Goal: Task Accomplishment & Management: Use online tool/utility

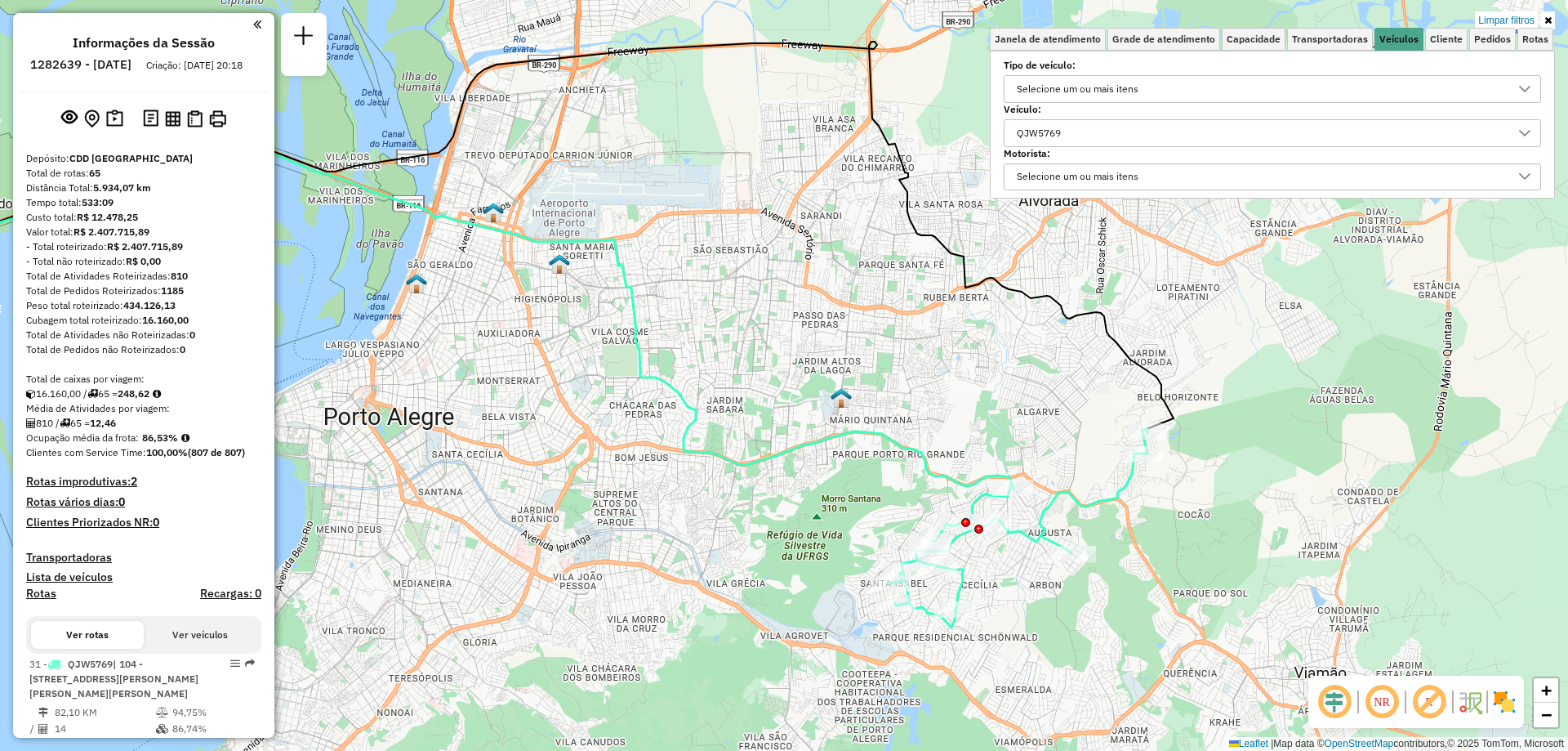
scroll to position [10, 57]
click at [1548, 15] on link at bounding box center [1548, 21] width 14 height 18
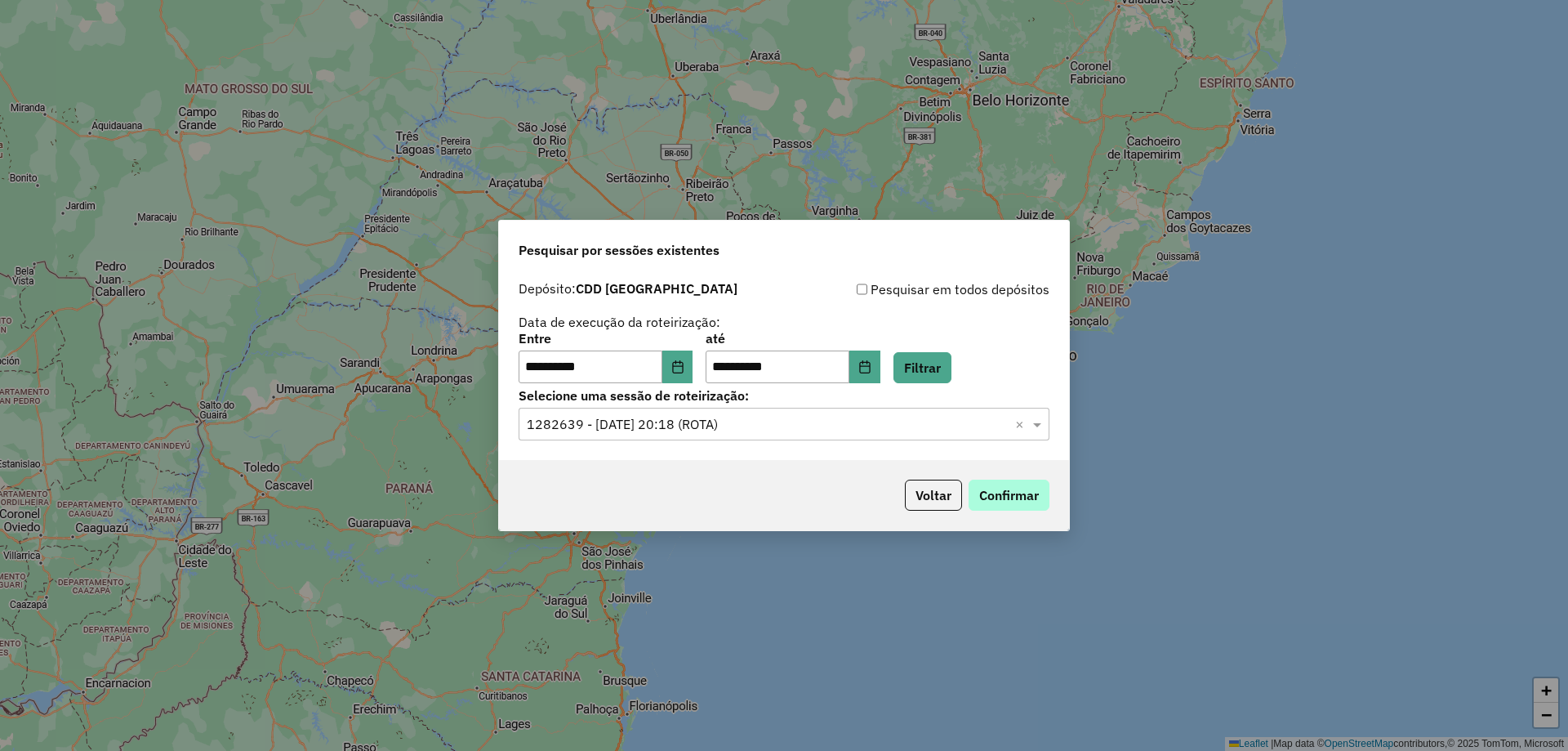
click at [1017, 489] on button "Confirmar" at bounding box center [1009, 495] width 81 height 31
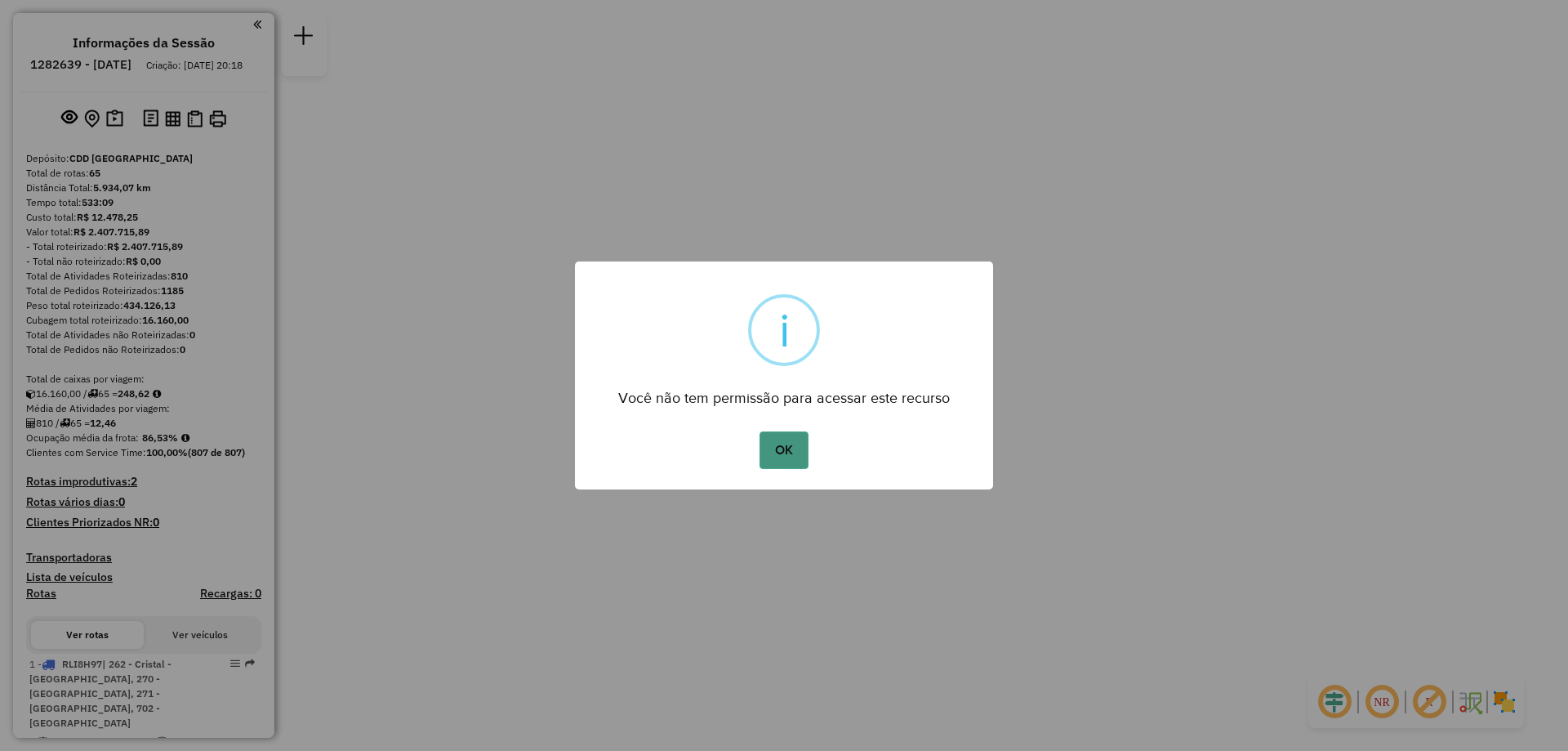
click at [788, 453] on button "OK" at bounding box center [784, 450] width 48 height 37
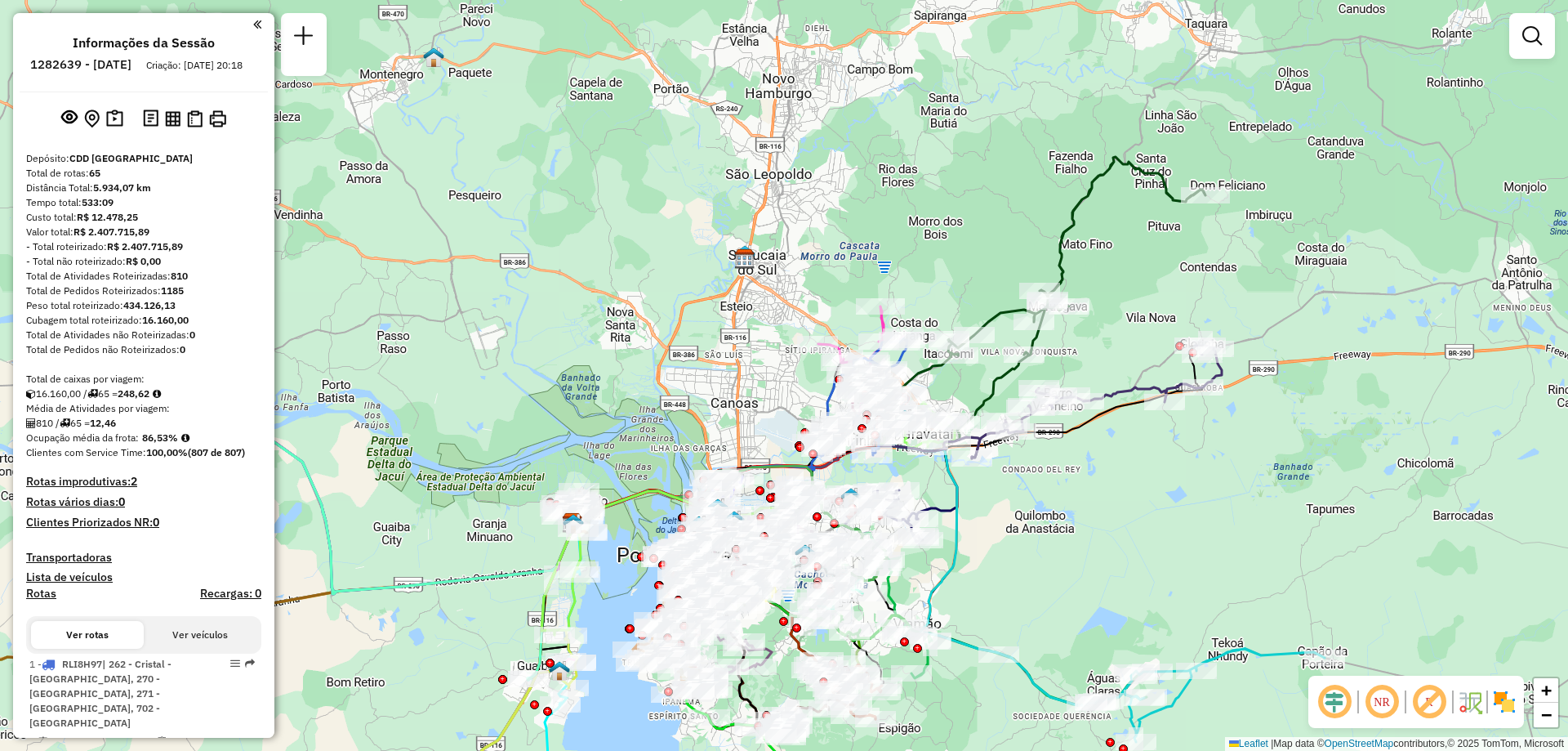
drag, startPoint x: 1079, startPoint y: 221, endPoint x: 1155, endPoint y: 269, distance: 89.9
click at [1155, 269] on div "Janela de atendimento Grade de atendimento Capacidade Transportadoras Veículos …" at bounding box center [784, 376] width 1568 height 751
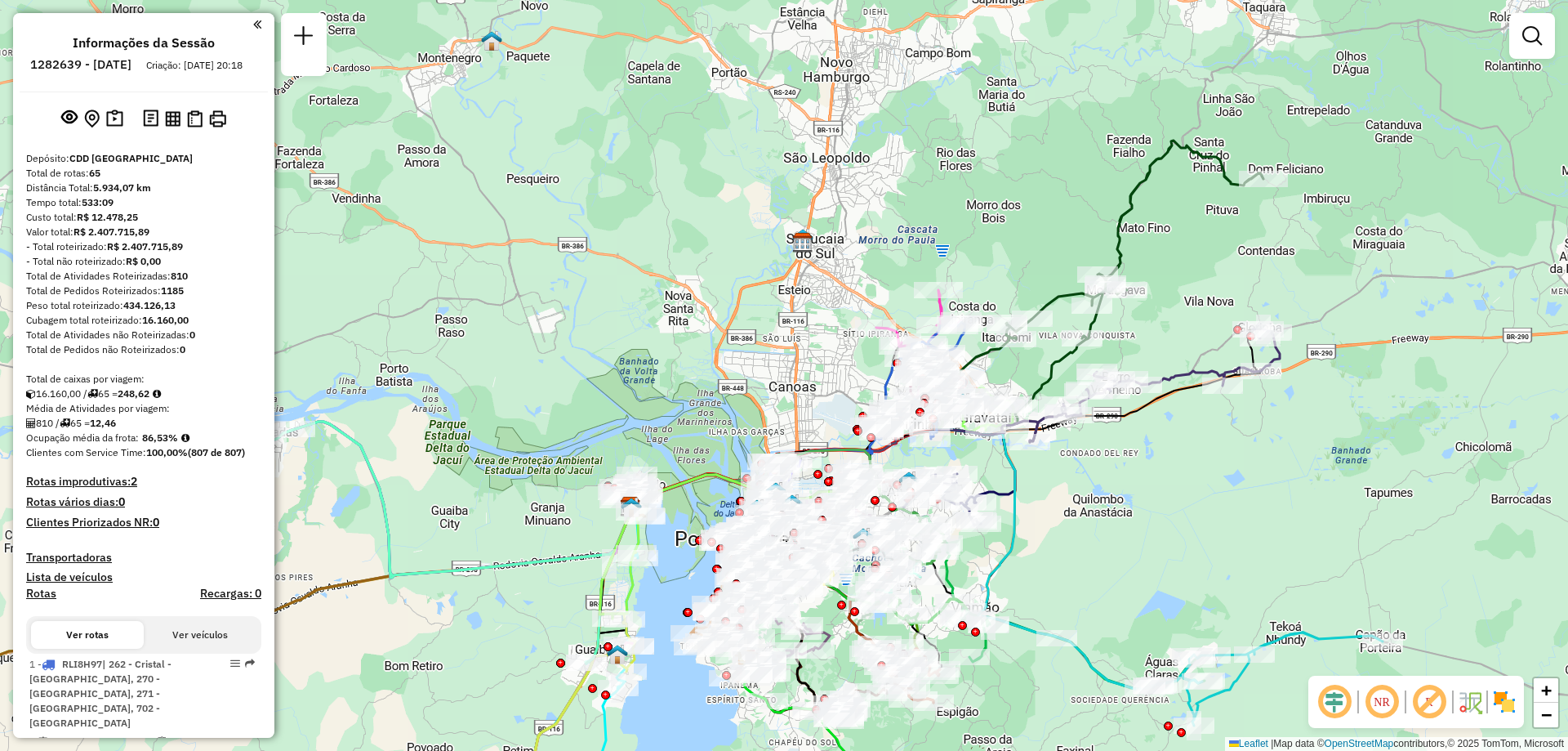
drag, startPoint x: 1097, startPoint y: 322, endPoint x: 1155, endPoint y: 306, distance: 60.2
click at [1155, 306] on div "Janela de atendimento Grade de atendimento Capacidade Transportadoras Veículos …" at bounding box center [784, 376] width 1568 height 751
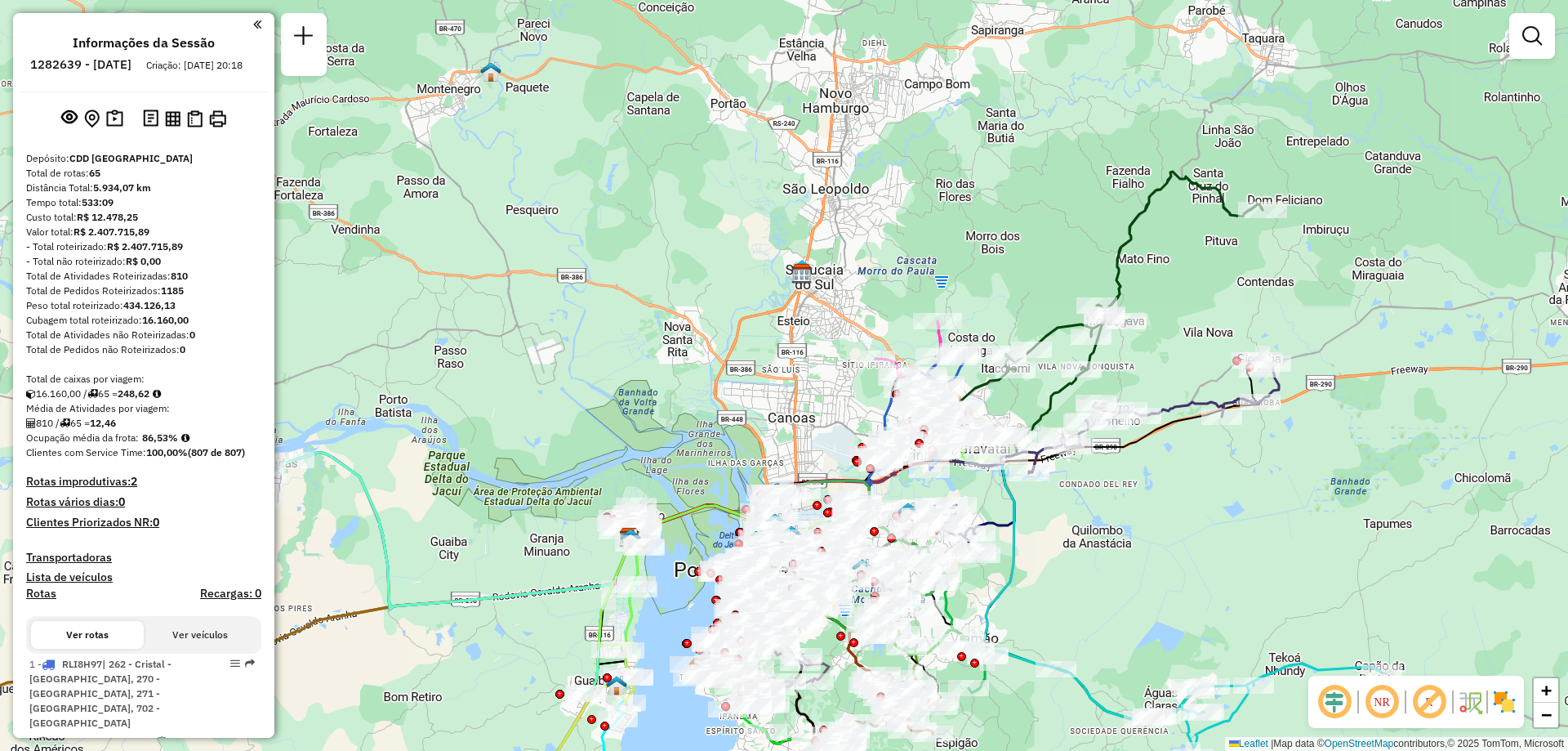
drag, startPoint x: 1213, startPoint y: 205, endPoint x: 1212, endPoint y: 236, distance: 31.0
click at [1212, 236] on div "Janela de atendimento Grade de atendimento Capacidade Transportadoras Veículos …" at bounding box center [784, 376] width 1568 height 751
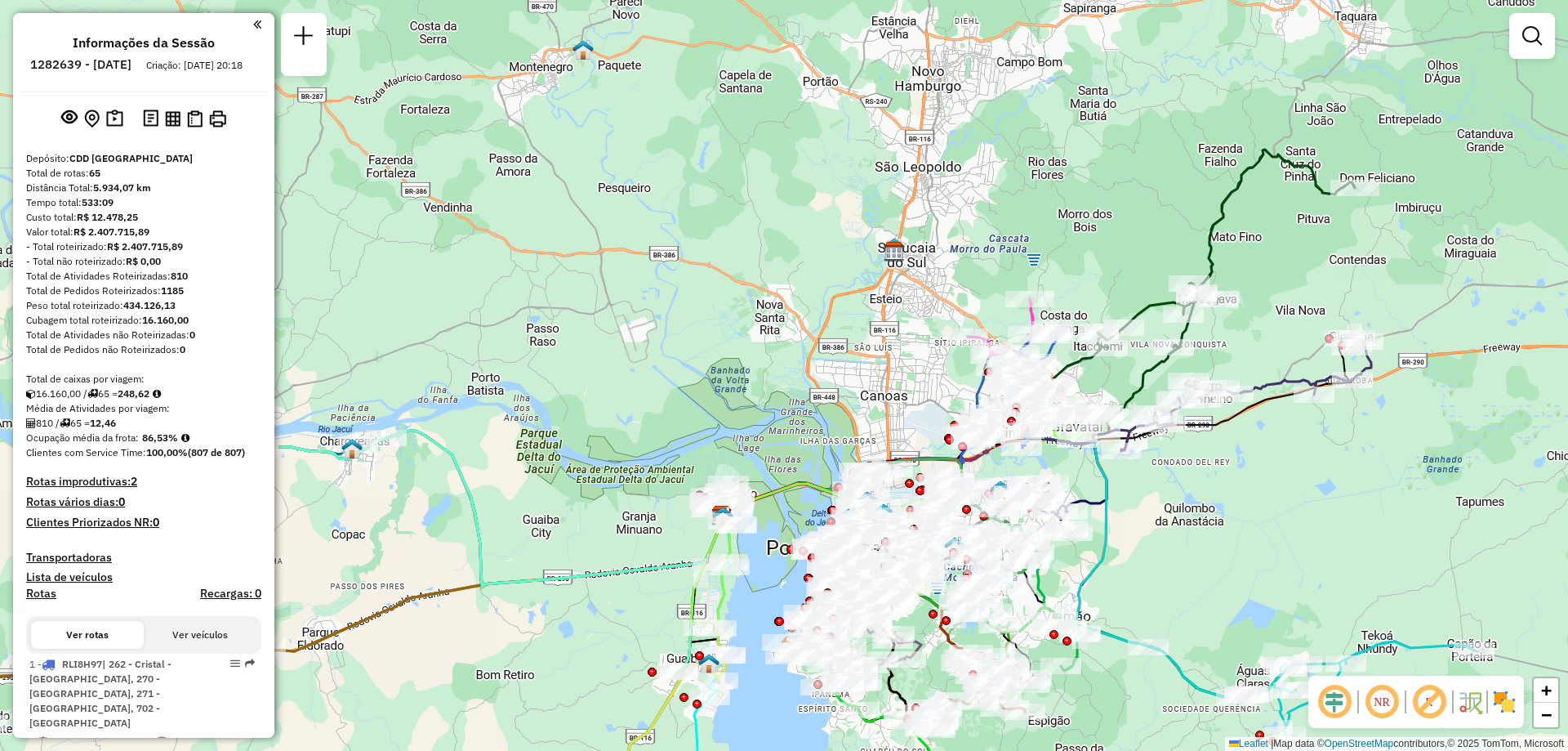
drag, startPoint x: 1213, startPoint y: 266, endPoint x: 1306, endPoint y: 243, distance: 95.8
click at [1306, 243] on div "Janela de atendimento Grade de atendimento Capacidade Transportadoras Veículos …" at bounding box center [784, 376] width 1568 height 751
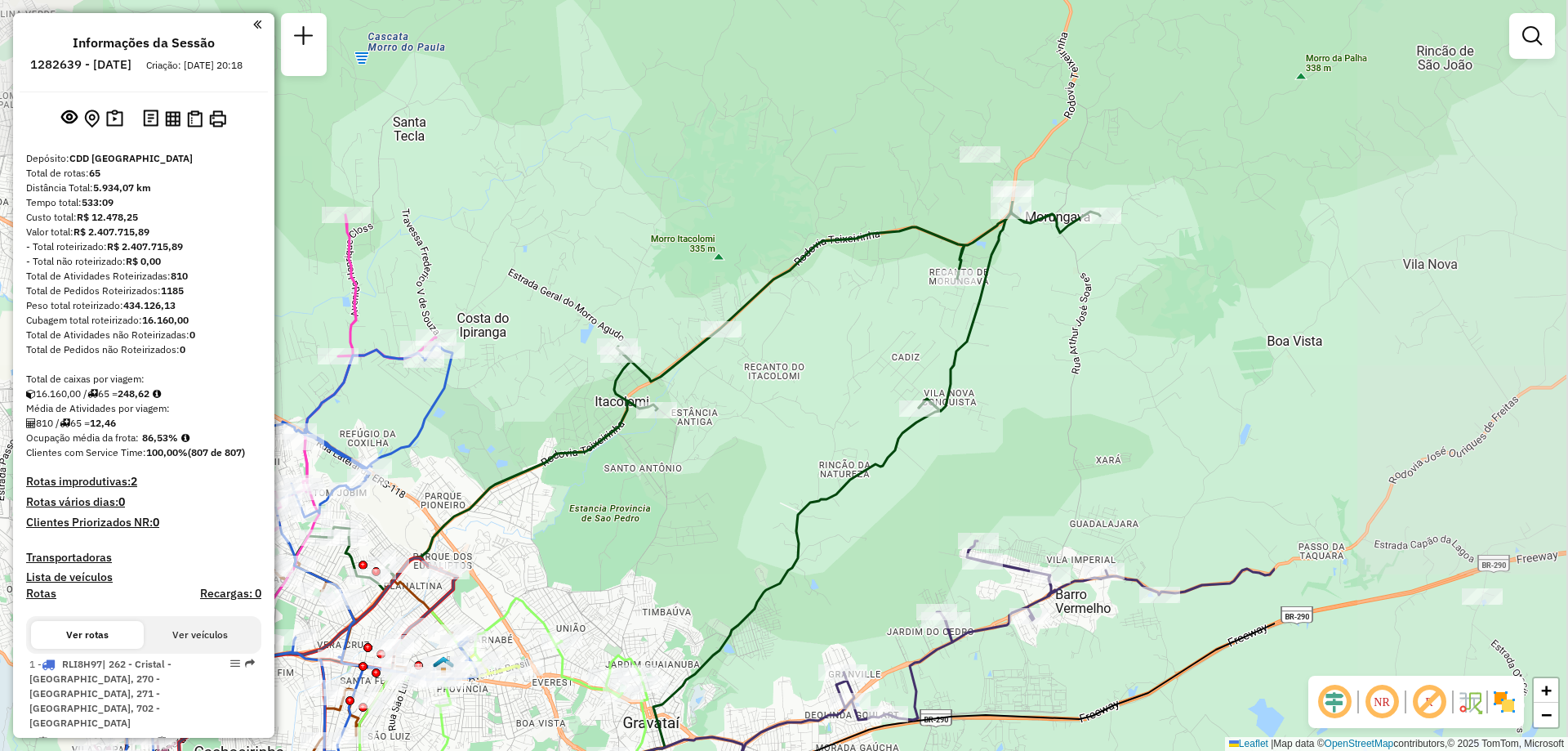
drag, startPoint x: 1333, startPoint y: 271, endPoint x: 888, endPoint y: 544, distance: 522.1
click at [888, 544] on div "Janela de atendimento Grade de atendimento Capacidade Transportadoras Veículos …" at bounding box center [784, 376] width 1568 height 751
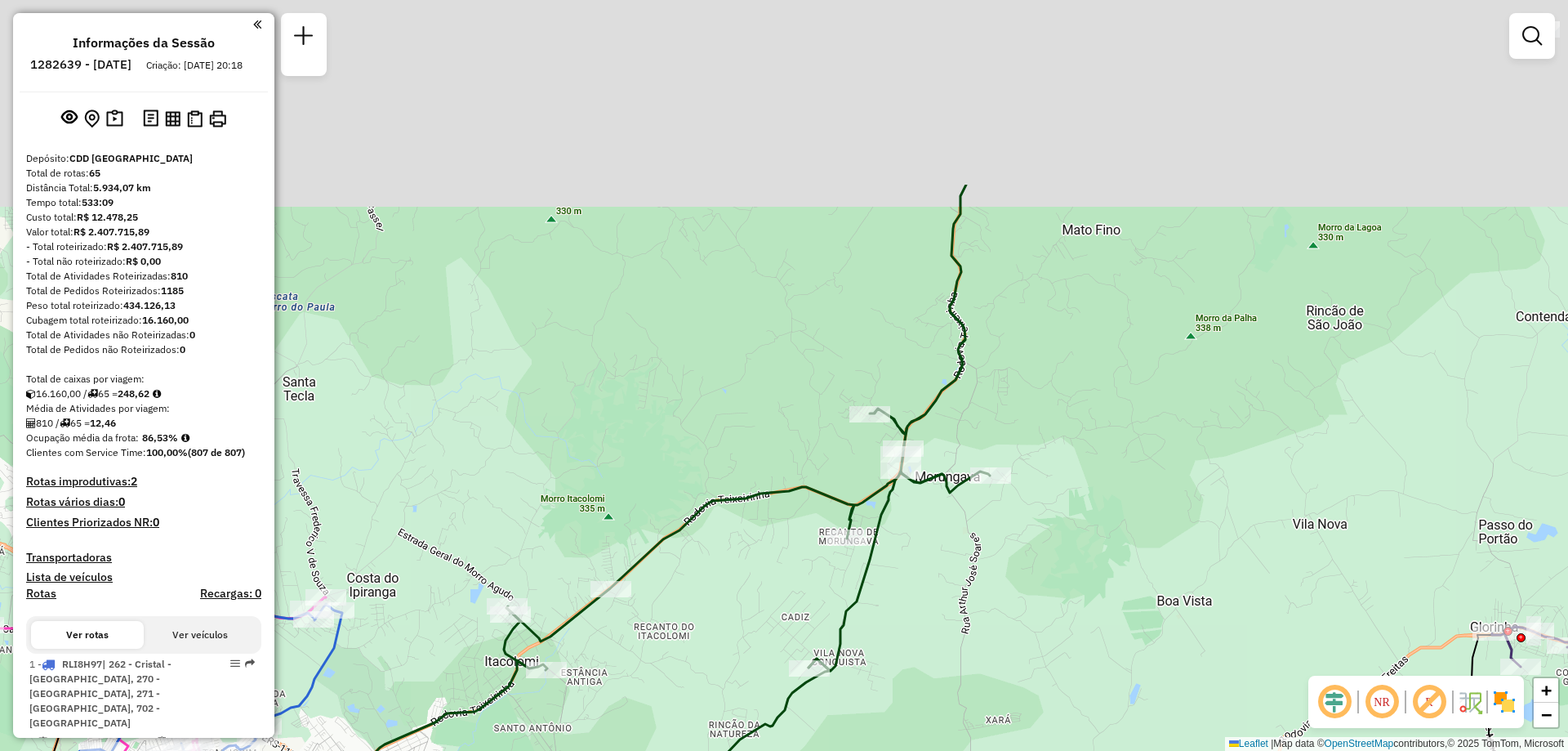
drag, startPoint x: 1229, startPoint y: 296, endPoint x: 1119, endPoint y: 567, distance: 292.5
click at [1119, 567] on div "Janela de atendimento Grade de atendimento Capacidade Transportadoras Veículos …" at bounding box center [784, 376] width 1568 height 751
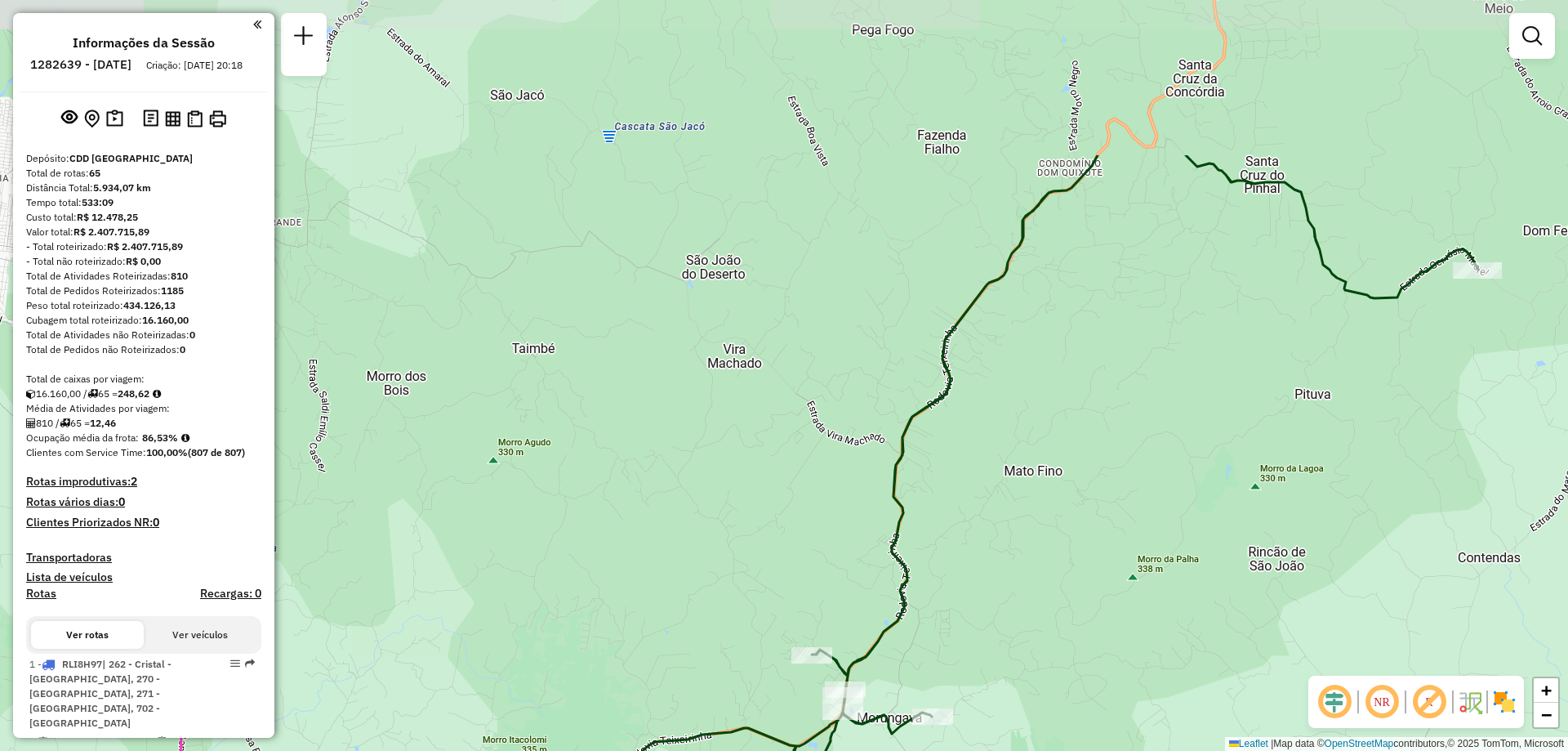
drag, startPoint x: 1224, startPoint y: 346, endPoint x: 1089, endPoint y: 533, distance: 230.6
click at [1089, 533] on div "Janela de atendimento Grade de atendimento Capacidade Transportadoras Veículos …" at bounding box center [784, 376] width 1568 height 751
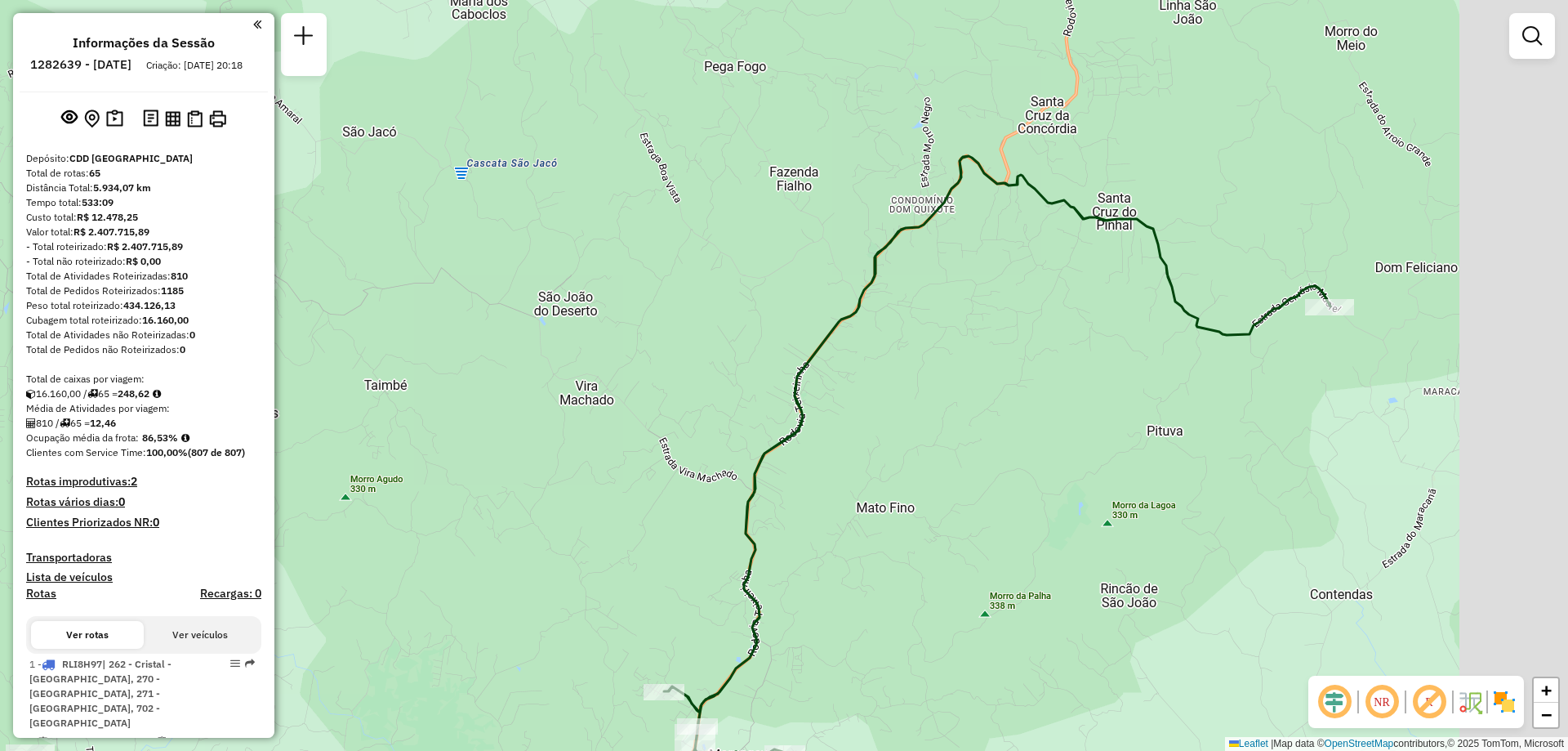
drag, startPoint x: 1477, startPoint y: 385, endPoint x: 1329, endPoint y: 422, distance: 152.6
click at [1329, 422] on div "Janela de atendimento Grade de atendimento Capacidade Transportadoras Veículos …" at bounding box center [784, 376] width 1568 height 751
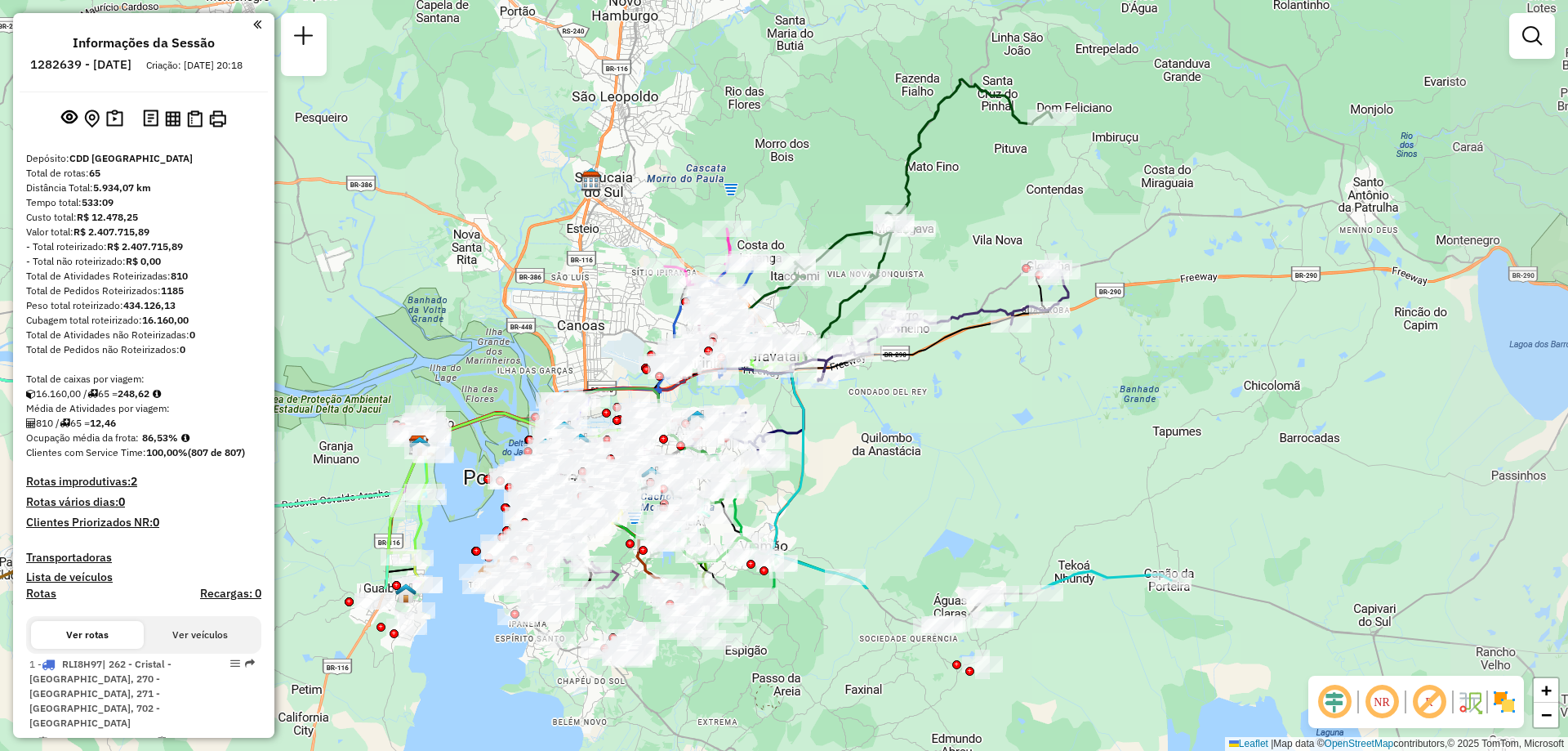
drag, startPoint x: 1040, startPoint y: 434, endPoint x: 791, endPoint y: 196, distance: 344.4
click at [791, 196] on div "Janela de atendimento Grade de atendimento Capacidade Transportadoras Veículos …" at bounding box center [784, 376] width 1568 height 751
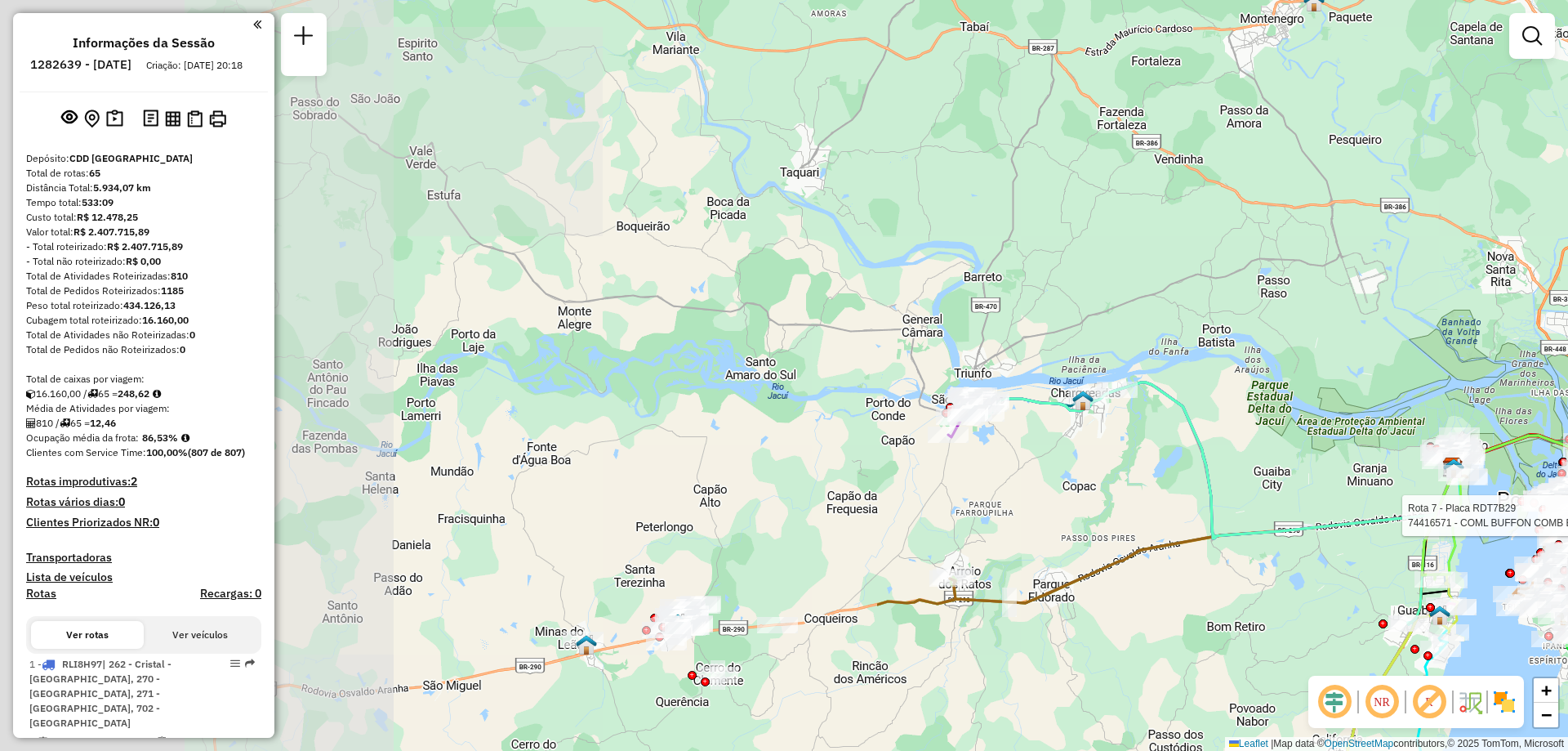
drag, startPoint x: 533, startPoint y: 470, endPoint x: 1539, endPoint y: 467, distance: 1006.0
click at [1567, 511] on div at bounding box center [1566, 515] width 9 height 9
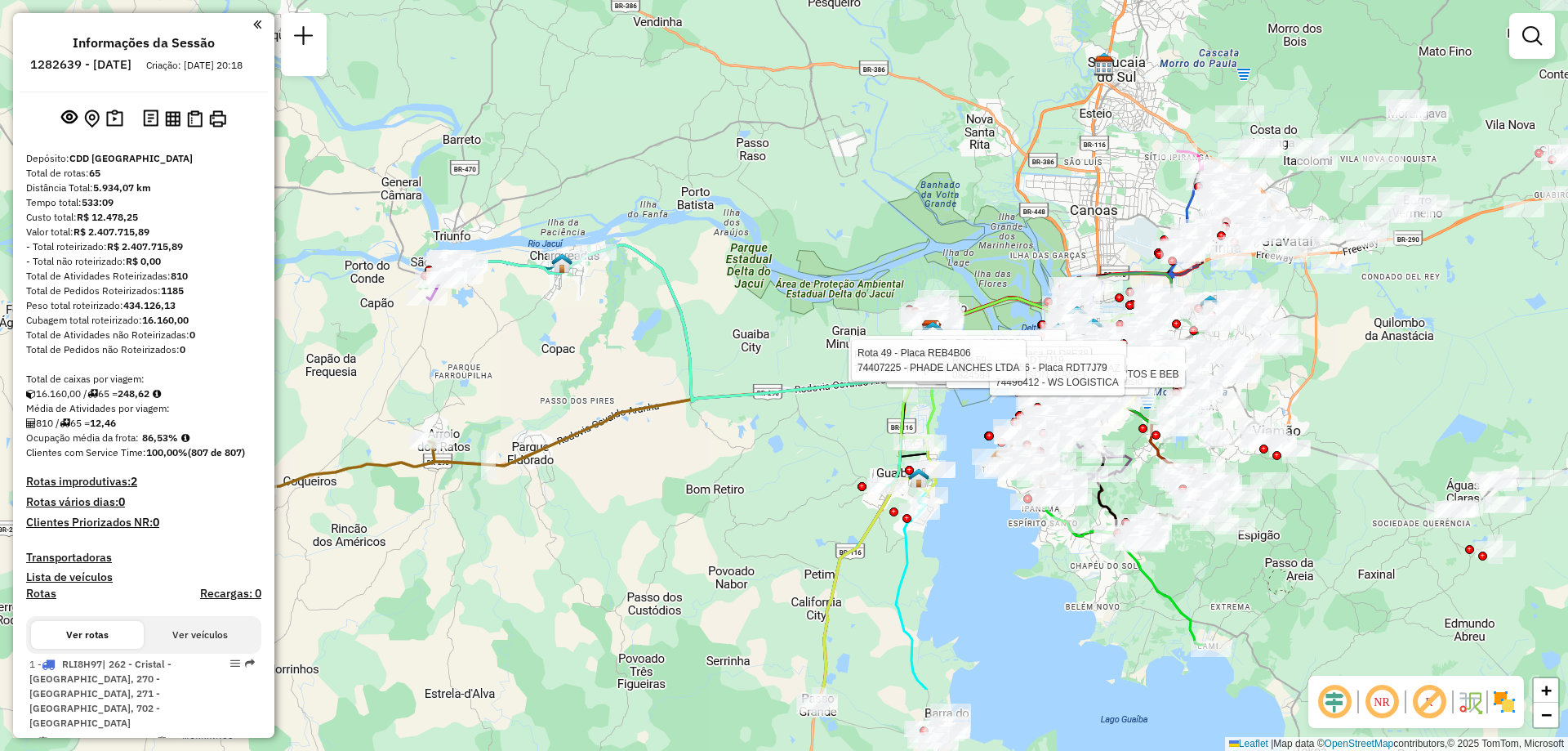
drag, startPoint x: 1327, startPoint y: 561, endPoint x: 806, endPoint y: 425, distance: 538.5
click at [806, 425] on div "Rota 7 - Placa RDT7B29 74481480 - VAZ E ANJOS LTDA Rota 36 - Placa RLI9B87 7441…" at bounding box center [784, 376] width 1568 height 751
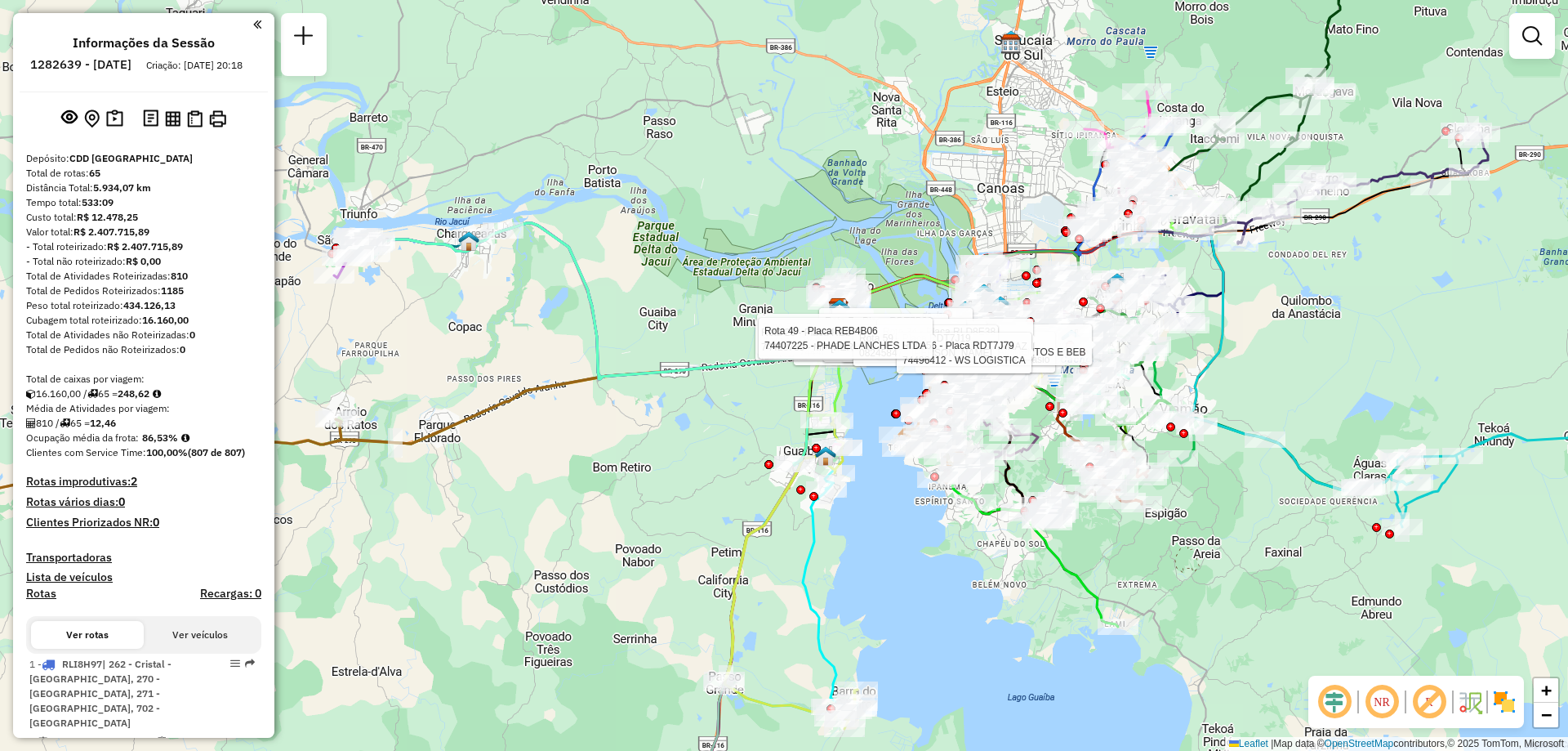
drag, startPoint x: 759, startPoint y: 456, endPoint x: 660, endPoint y: 435, distance: 101.2
click at [660, 435] on div "Rota 7 - Placa RDT7B29 74481480 - VAZ E ANJOS LTDA Rota 36 - Placa RLI9B87 7441…" at bounding box center [784, 376] width 1568 height 751
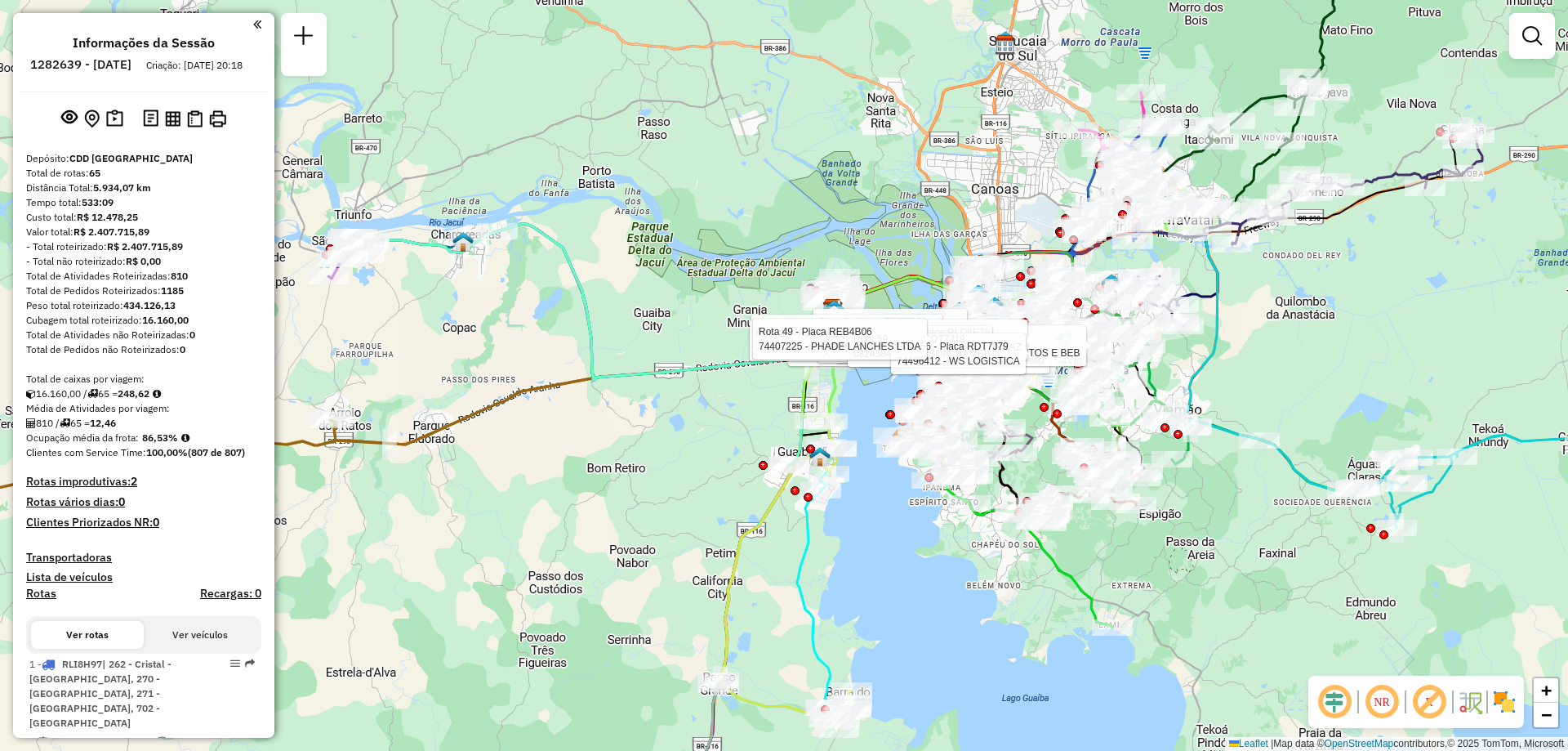
drag, startPoint x: 824, startPoint y: 167, endPoint x: 848, endPoint y: 340, distance: 174.7
click at [819, 166] on div "Rota 7 - Placa RDT7B29 74481480 - VAZ E ANJOS LTDA Rota 36 - Placa RLI9B87 7441…" at bounding box center [784, 376] width 1568 height 751
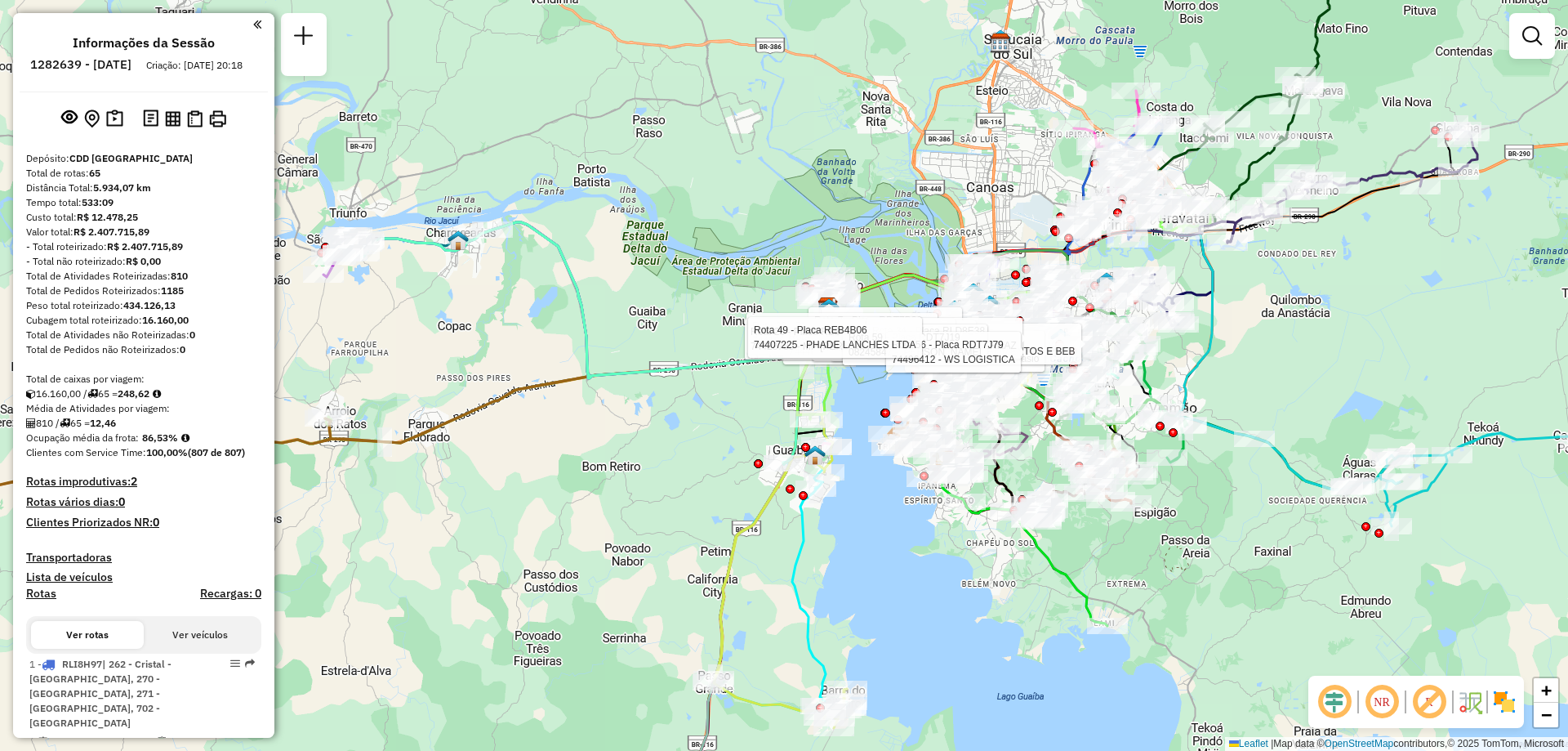
click at [753, 388] on div "Rota 7 - Placa RDT7B29 74481480 - VAZ E ANJOS LTDA Rota 36 - Placa RLI9B87 7441…" at bounding box center [784, 376] width 1568 height 751
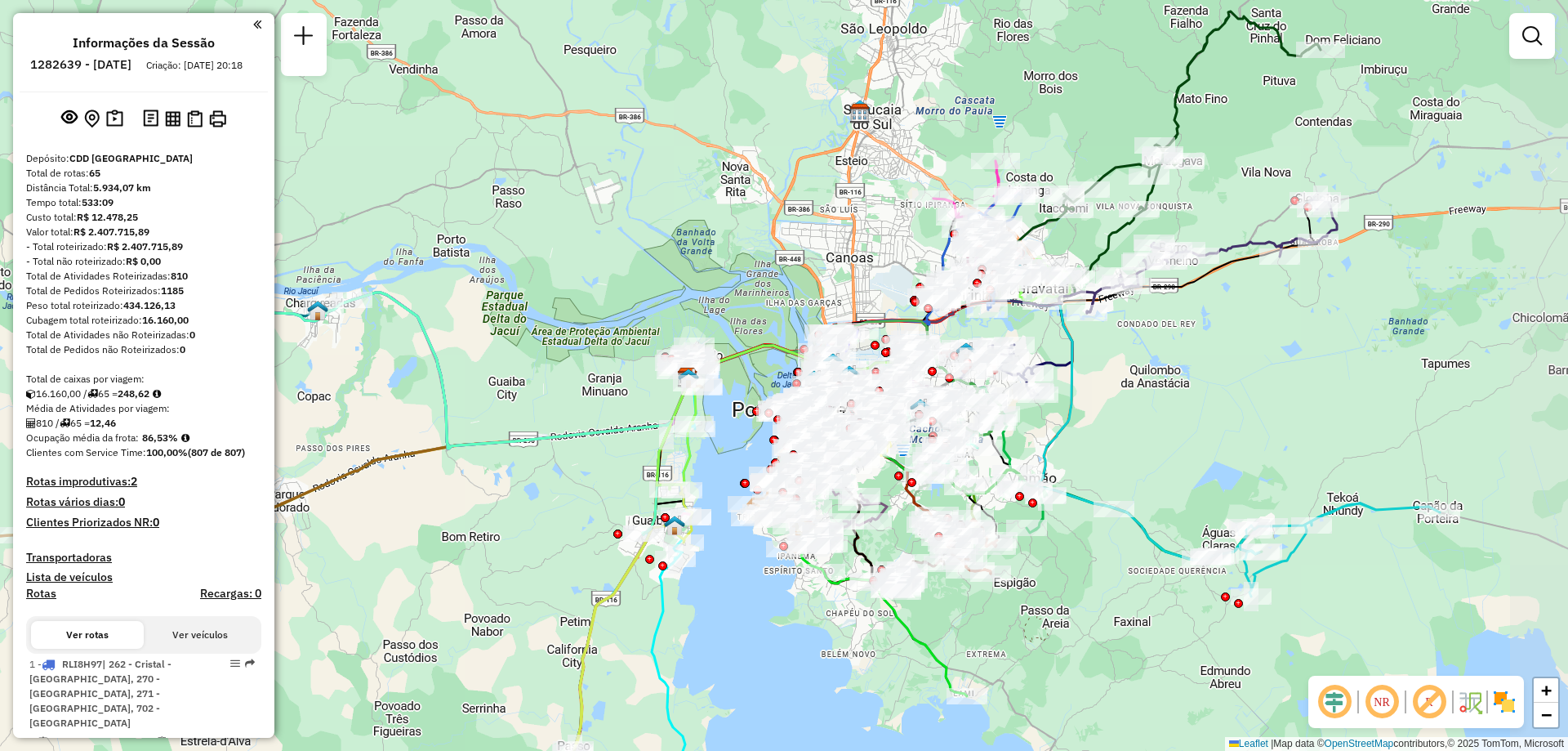
drag, startPoint x: 742, startPoint y: 434, endPoint x: 611, endPoint y: 505, distance: 149.0
click at [611, 505] on div "Janela de atendimento Grade de atendimento Capacidade Transportadoras Veículos …" at bounding box center [784, 376] width 1568 height 751
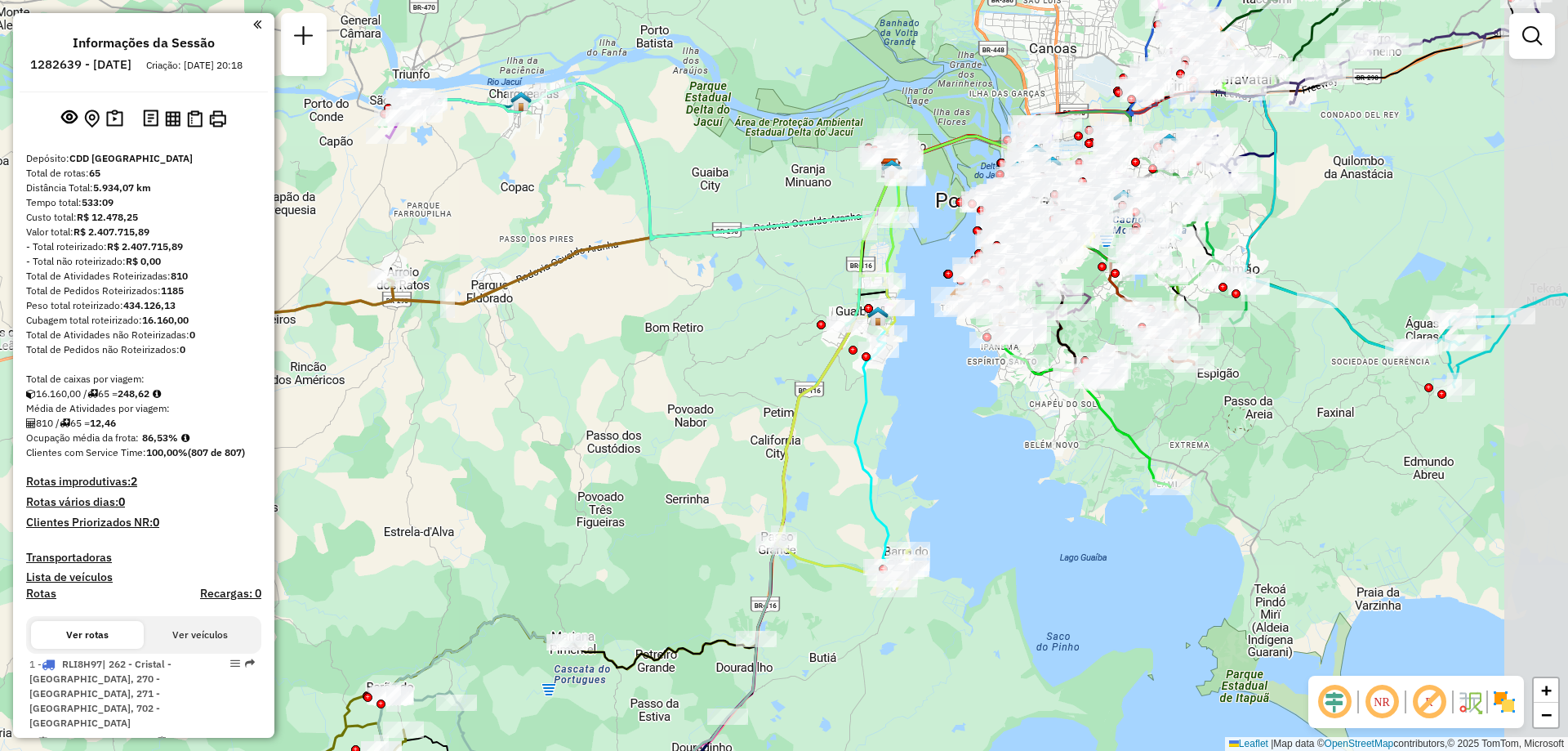
drag, startPoint x: 917, startPoint y: 362, endPoint x: 771, endPoint y: 387, distance: 148.1
click at [768, 407] on div "Janela de atendimento Grade de atendimento Capacidade Transportadoras Veículos …" at bounding box center [784, 376] width 1568 height 751
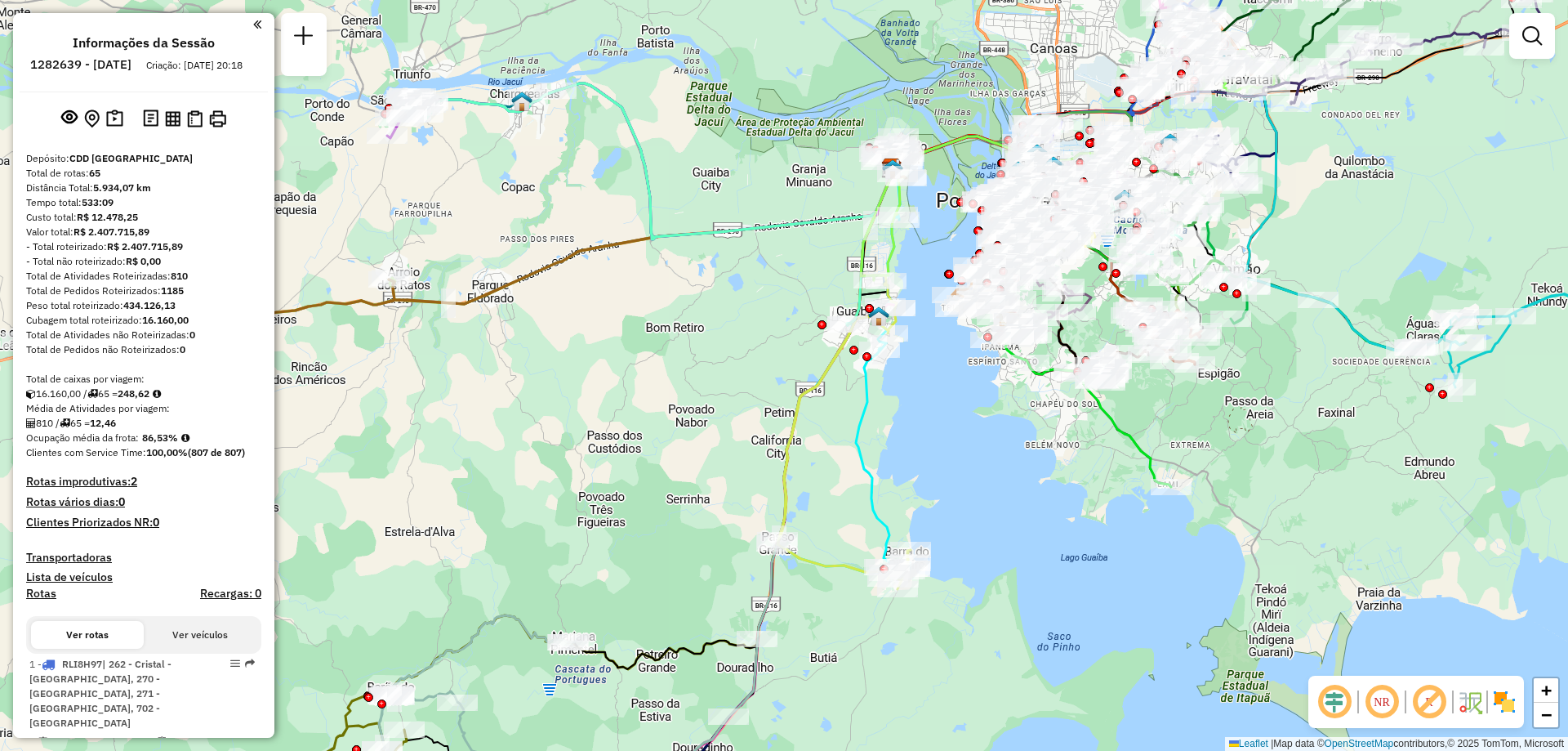
select select "**********"
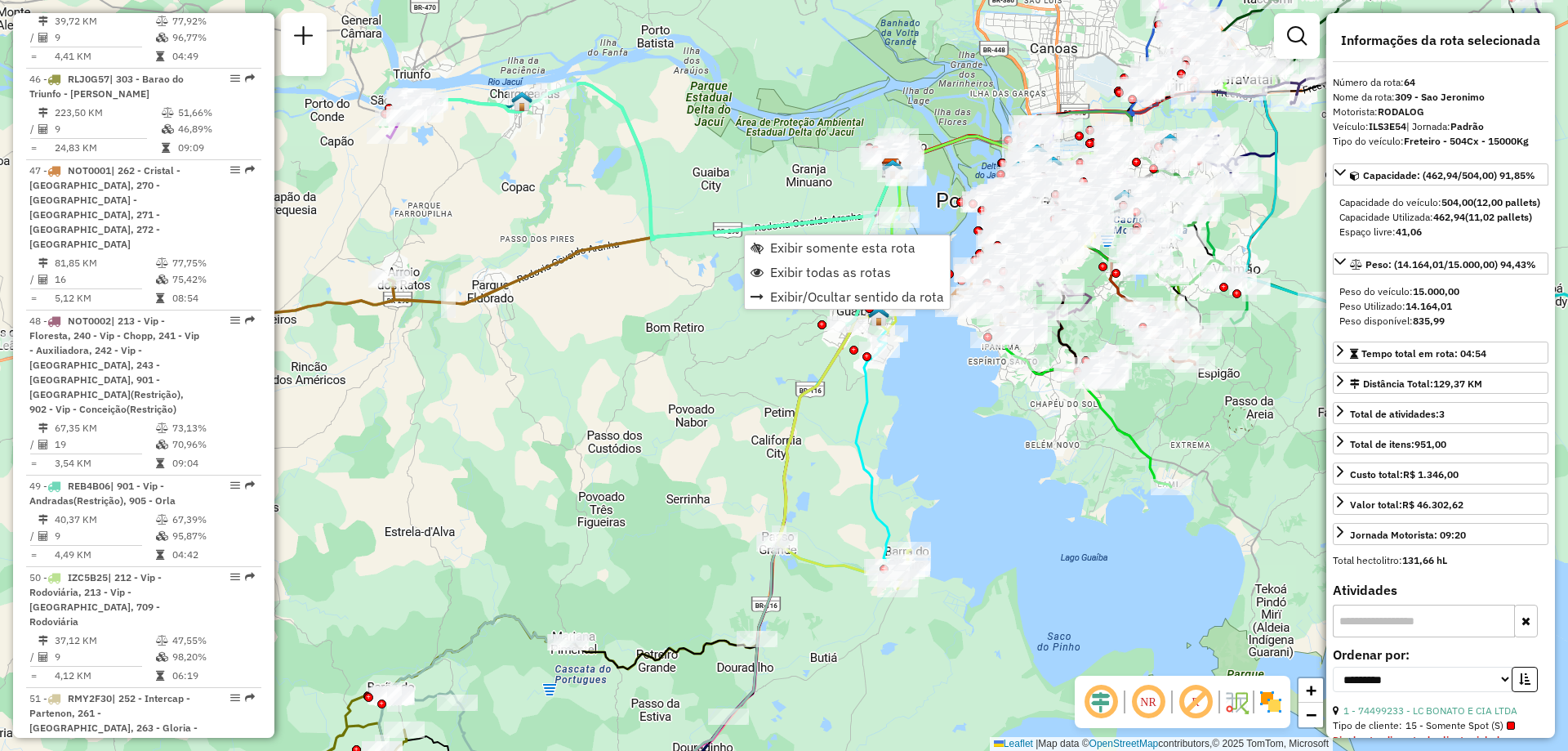
scroll to position [6362, 0]
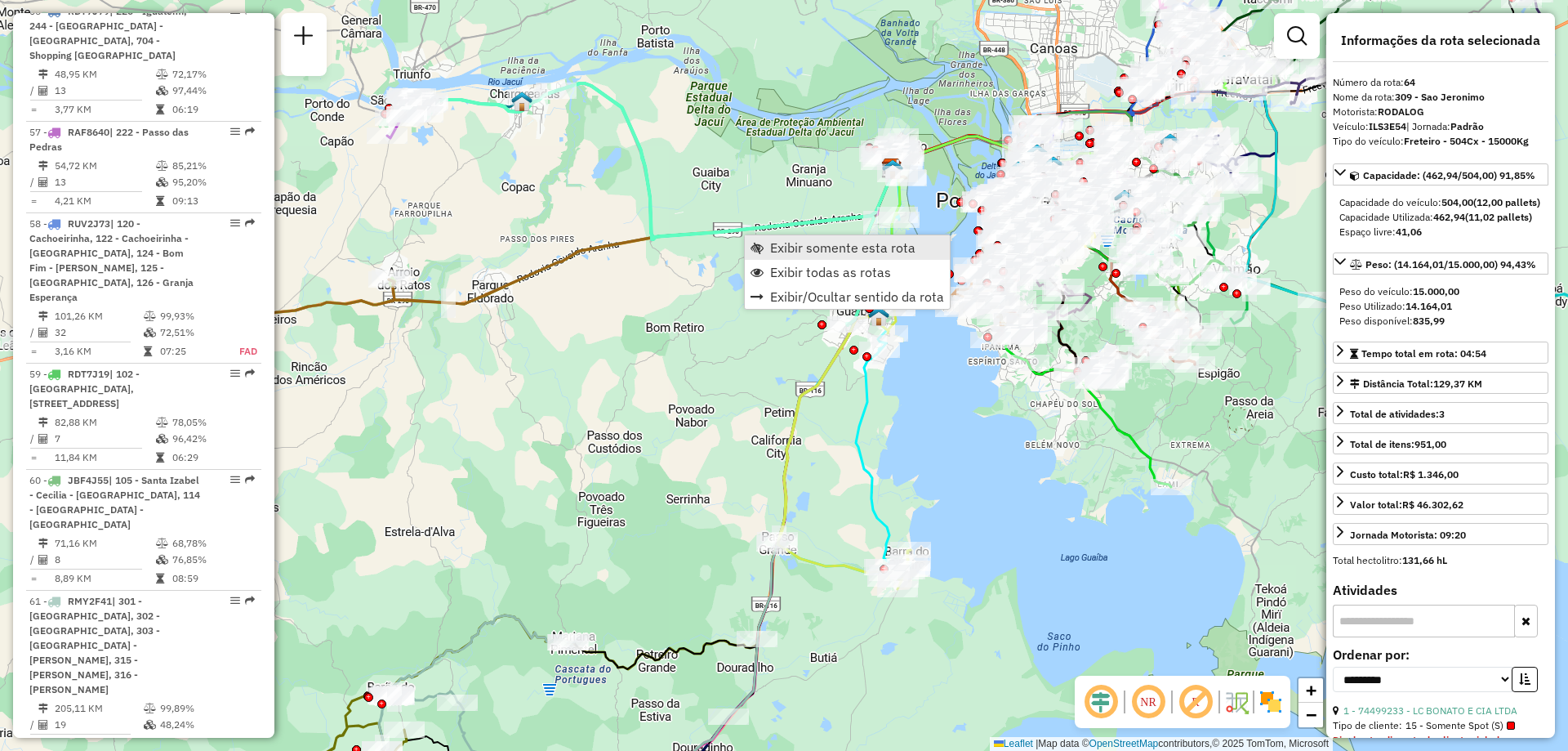
click at [787, 252] on span "Exibir somente esta rota" at bounding box center [842, 247] width 146 height 13
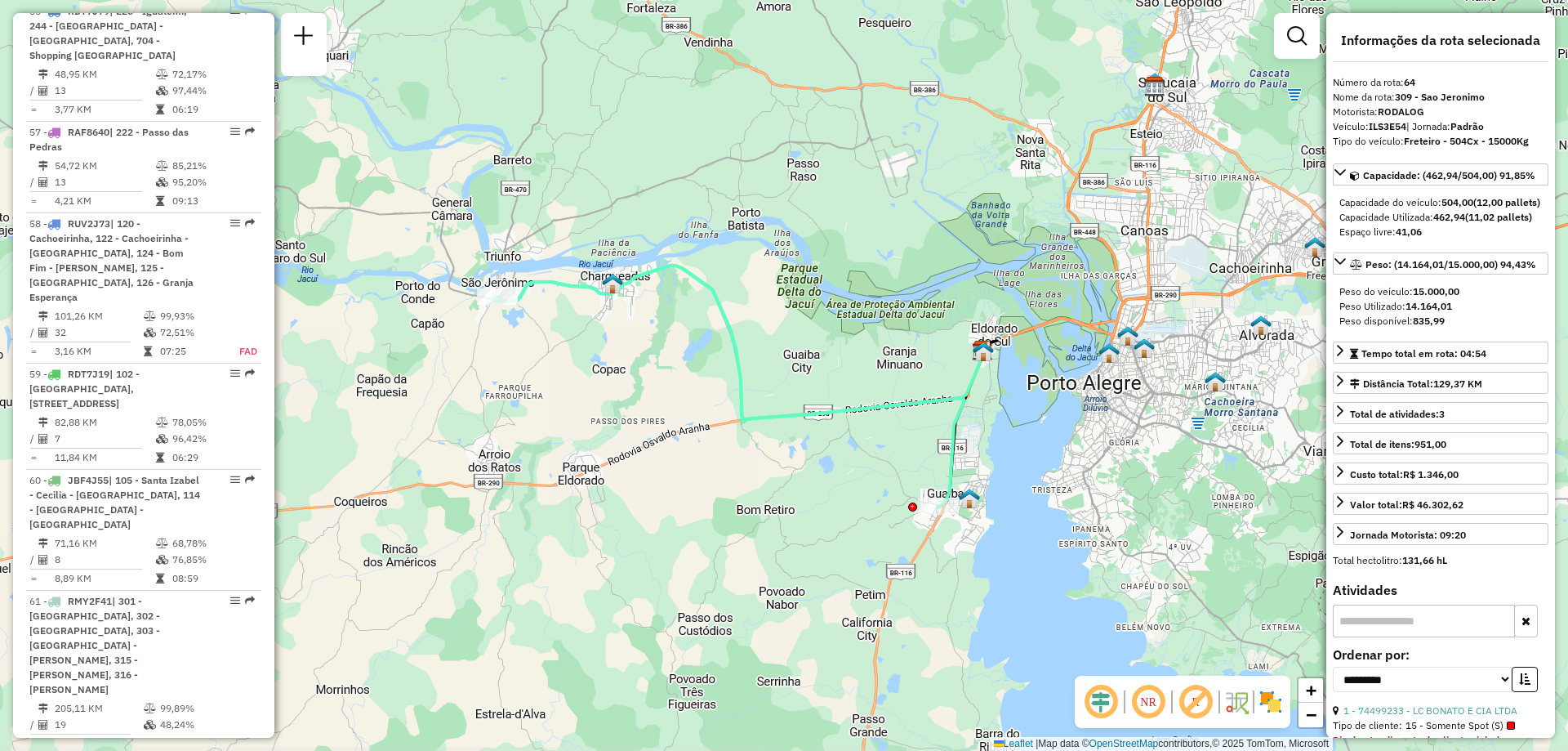
drag, startPoint x: 998, startPoint y: 486, endPoint x: 863, endPoint y: 465, distance: 136.6
click at [863, 465] on div "Janela de atendimento Grade de atendimento Capacidade Transportadoras Veículos …" at bounding box center [784, 376] width 1568 height 751
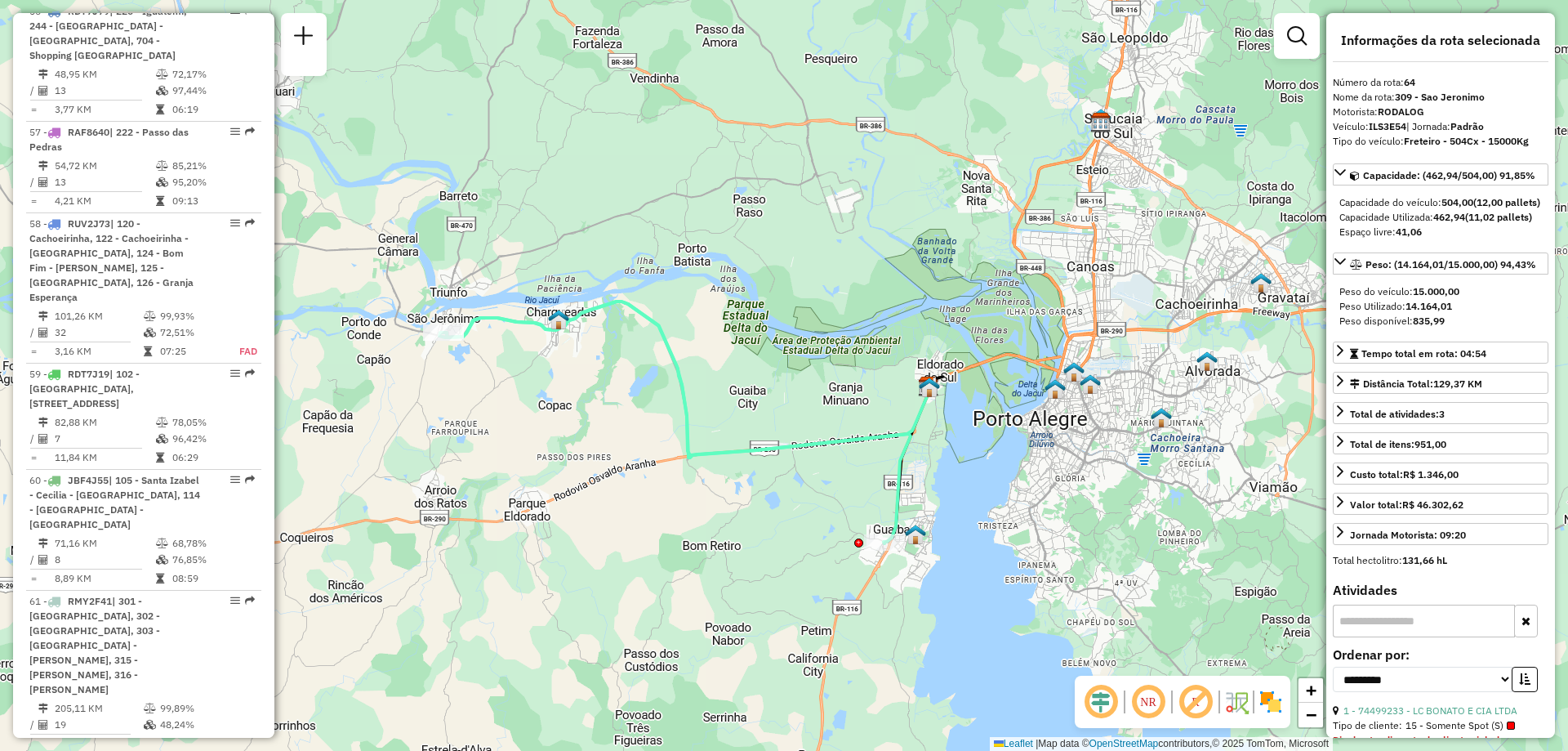
drag, startPoint x: 849, startPoint y: 493, endPoint x: 803, endPoint y: 522, distance: 54.4
click at [803, 522] on div "Janela de atendimento Grade de atendimento Capacidade Transportadoras Veículos …" at bounding box center [784, 376] width 1568 height 751
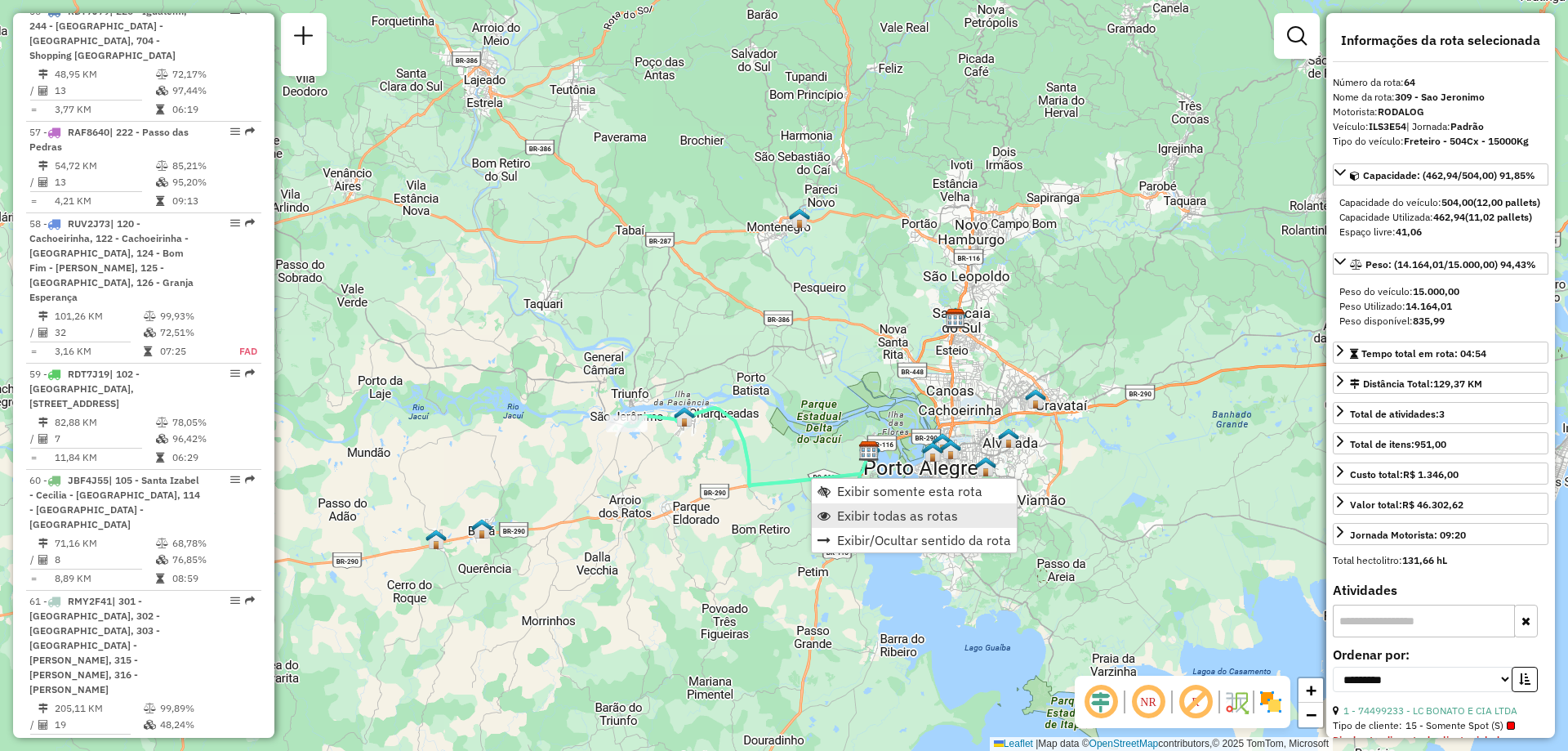
click at [866, 512] on span "Exibir todas as rotas" at bounding box center [897, 515] width 121 height 13
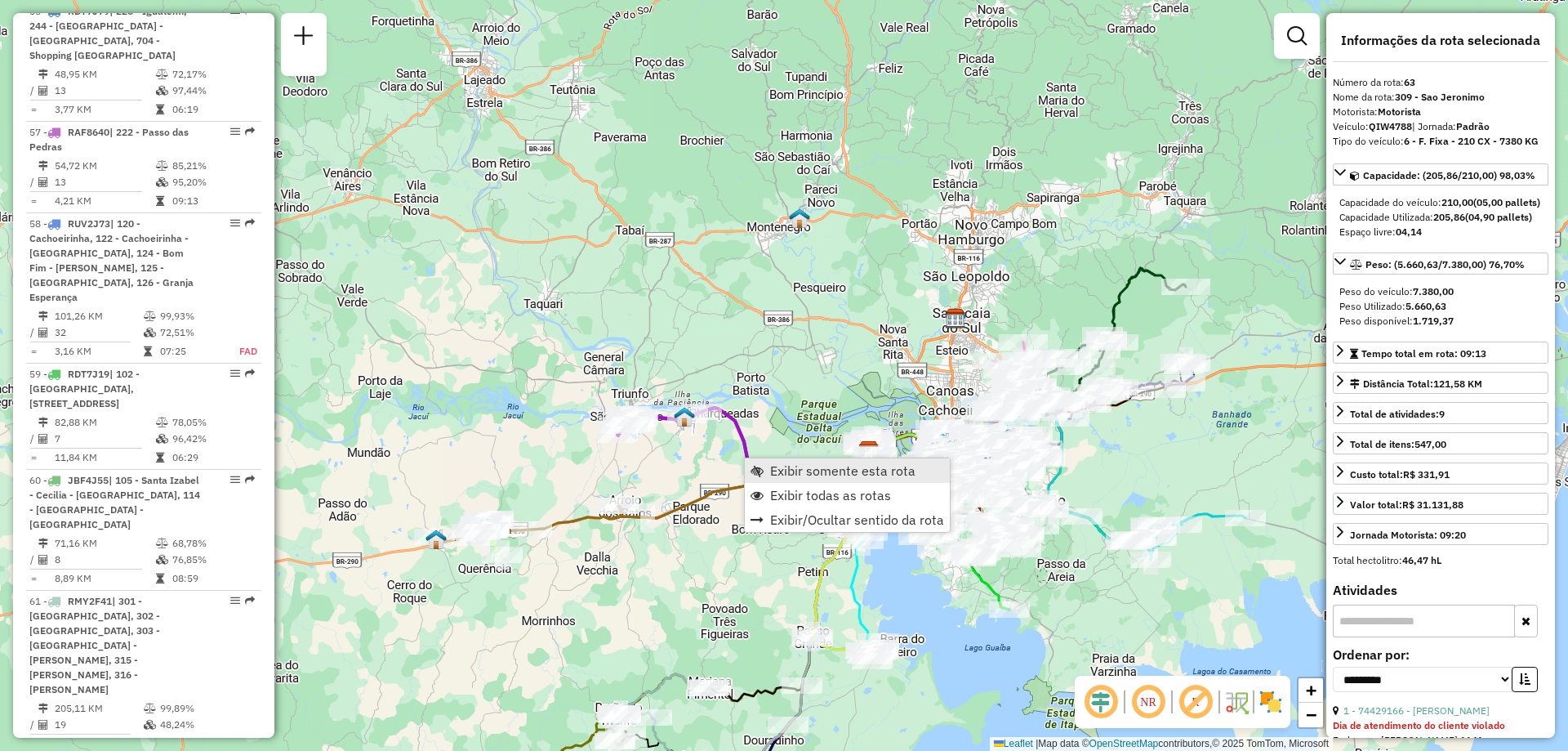
click at [803, 471] on span "Exibir somente esta rota" at bounding box center [842, 470] width 146 height 13
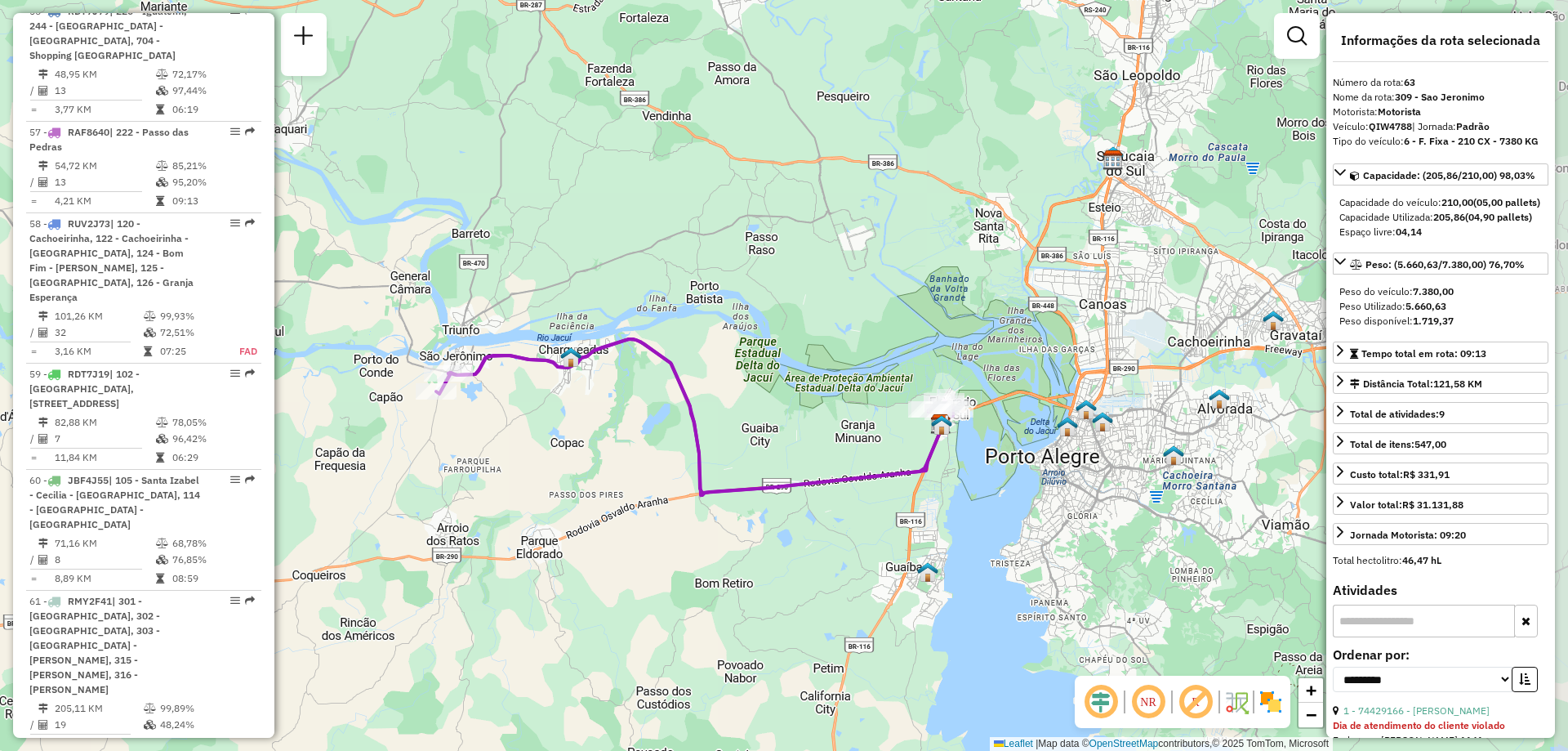
drag, startPoint x: 879, startPoint y: 513, endPoint x: 826, endPoint y: 527, distance: 54.8
click at [826, 527] on div "Janela de atendimento Grade de atendimento Capacidade Transportadoras Veículos …" at bounding box center [784, 376] width 1568 height 751
